Goal: Share content

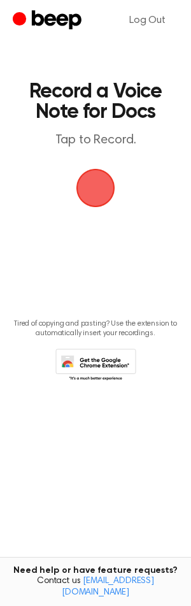
click at [106, 187] on span "button" at bounding box center [95, 188] width 39 height 39
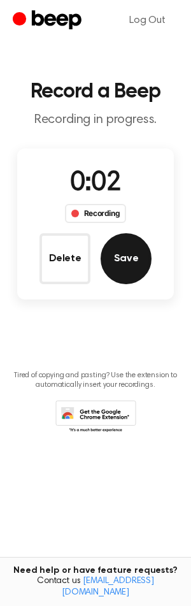
click at [139, 266] on button "Save" at bounding box center [126, 258] width 51 height 51
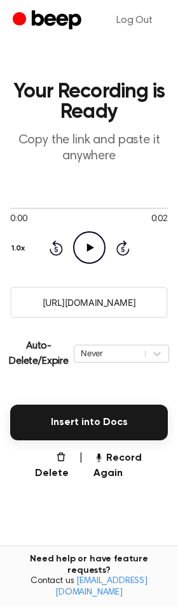
click at [89, 303] on input "[URL][DOMAIN_NAME]" at bounding box center [89, 302] width 158 height 31
